Goal: Contribute content: Add original content to the website for others to see

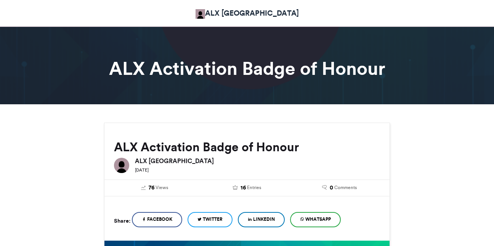
scroll to position [256, 0]
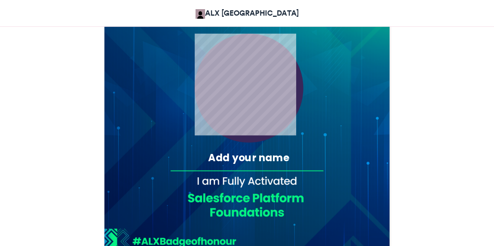
click at [209, 156] on div "Add your name" at bounding box center [249, 157] width 135 height 14
click at [220, 157] on div "Add your name" at bounding box center [249, 157] width 135 height 14
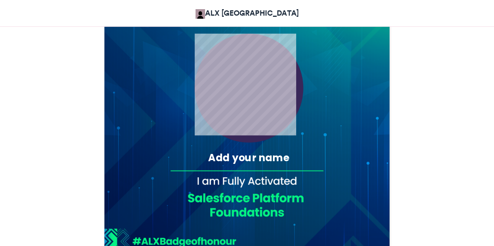
click at [220, 157] on div "Add your name" at bounding box center [249, 157] width 135 height 14
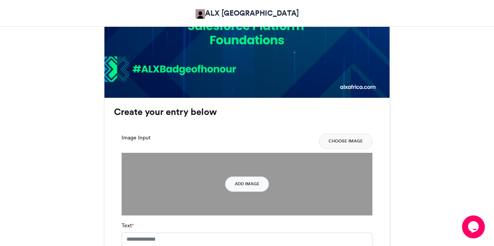
scroll to position [431, 0]
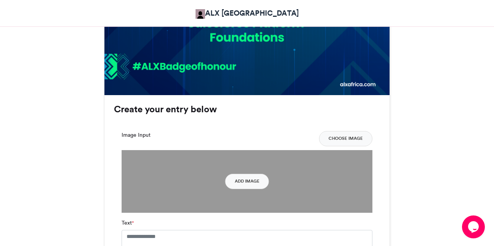
click at [192, 111] on h3 "Create your entry below" at bounding box center [247, 109] width 266 height 9
click at [136, 134] on label "Image Input" at bounding box center [136, 135] width 29 height 8
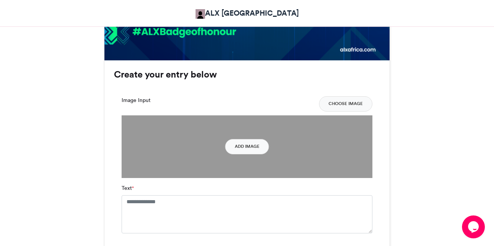
scroll to position [466, 0]
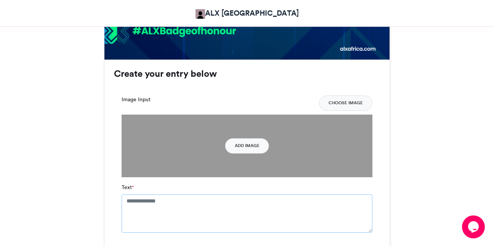
click at [196, 204] on textarea "Text *" at bounding box center [247, 213] width 251 height 38
click at [251, 141] on button "Add Image" at bounding box center [247, 145] width 44 height 15
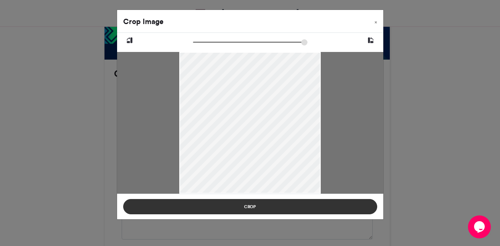
click at [240, 199] on button "Crop" at bounding box center [250, 206] width 254 height 15
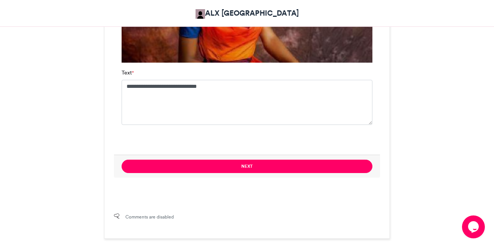
scroll to position [601, 0]
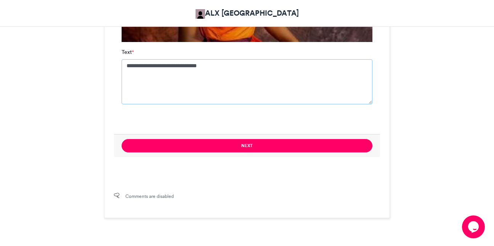
click at [238, 68] on textarea "**********" at bounding box center [247, 81] width 251 height 45
click at [194, 64] on textarea "**********" at bounding box center [247, 81] width 251 height 45
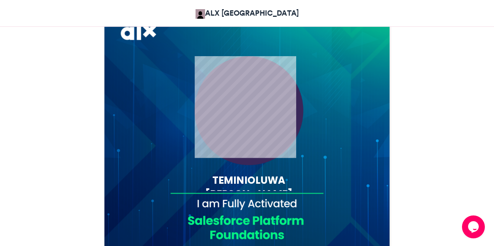
scroll to position [234, 0]
click at [233, 174] on div "TEMINIOLUWA [PERSON_NAME]" at bounding box center [249, 186] width 135 height 28
drag, startPoint x: 233, startPoint y: 175, endPoint x: 242, endPoint y: 203, distance: 29.4
click at [242, 203] on div "TEMINIOLUWA [PERSON_NAME]" at bounding box center [247, 148] width 285 height 285
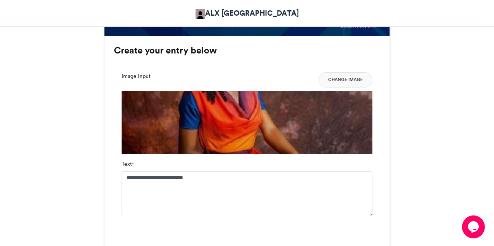
scroll to position [490, 0]
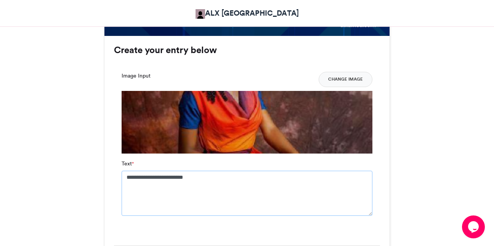
drag, startPoint x: 216, startPoint y: 176, endPoint x: 174, endPoint y: 178, distance: 41.6
click at [174, 178] on textarea "**********" at bounding box center [247, 193] width 251 height 45
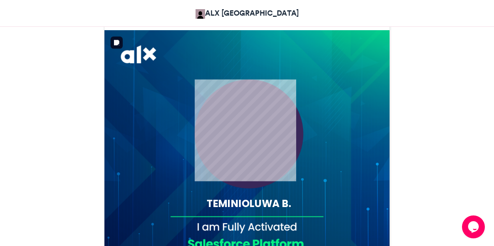
scroll to position [210, 0]
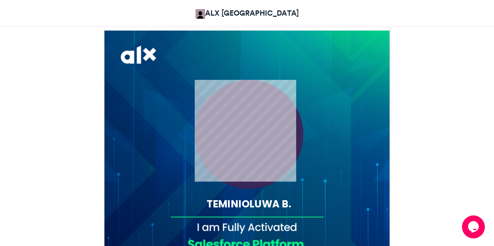
type textarea "**********"
